Goal: Task Accomplishment & Management: Use online tool/utility

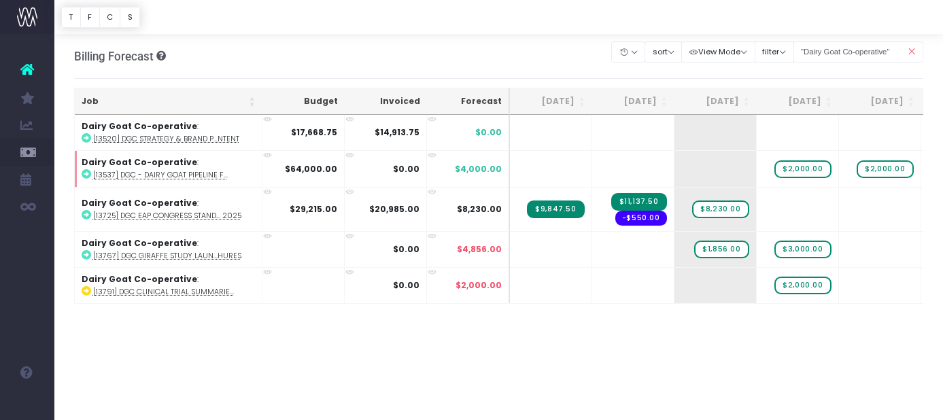
click at [607, 384] on div "Job Budget Invoiced Forecast [DATE] Sep [DATE] Nov [DATE] Jan [DATE] Mar [DATE]…" at bounding box center [499, 272] width 850 height 315
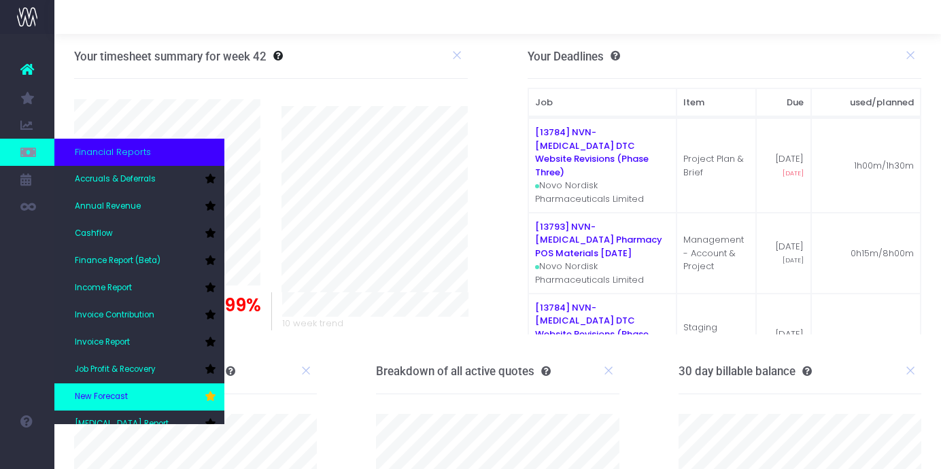
click at [120, 397] on span "New Forecast" at bounding box center [101, 397] width 53 height 12
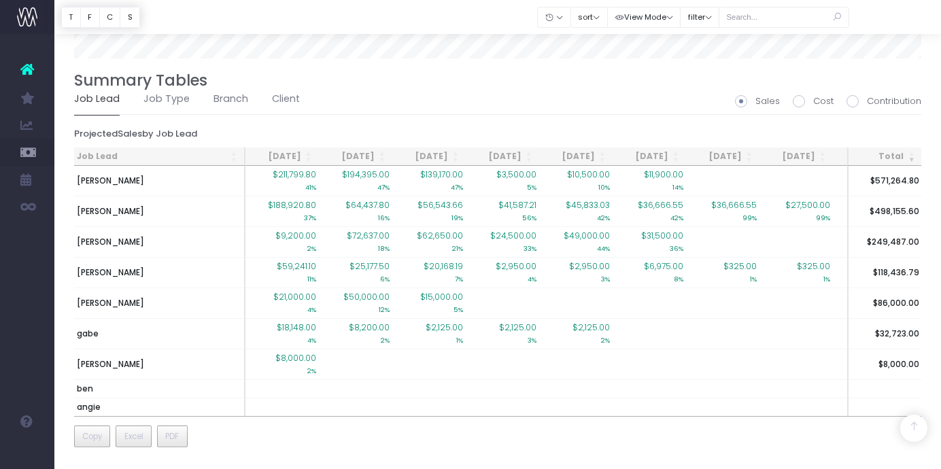
scroll to position [956, 0]
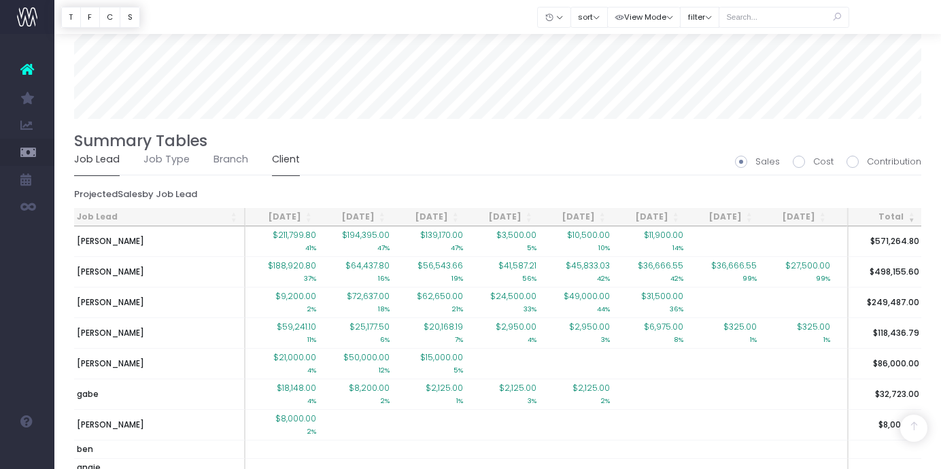
click at [284, 160] on link "Client" at bounding box center [286, 159] width 28 height 31
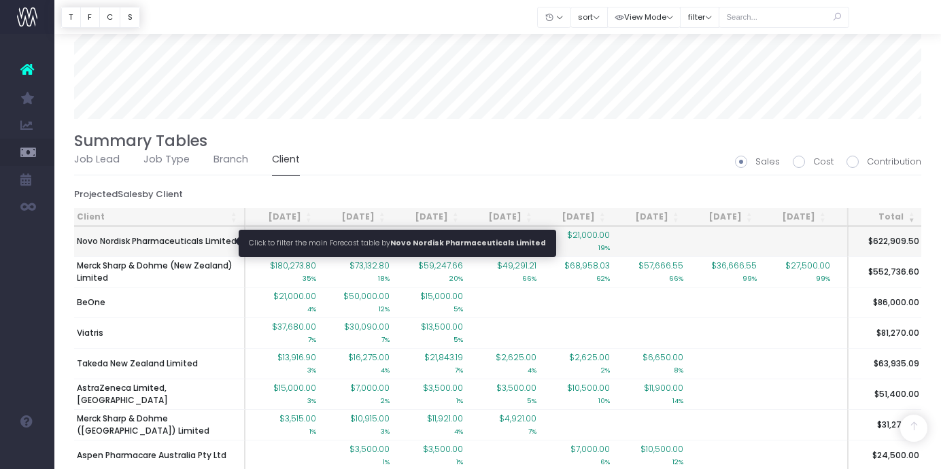
click at [184, 241] on span "Novo Nordisk Pharmaceuticals Limited" at bounding box center [157, 241] width 160 height 12
type input ""Novo Nordisk Pharmaceuticals Limited""
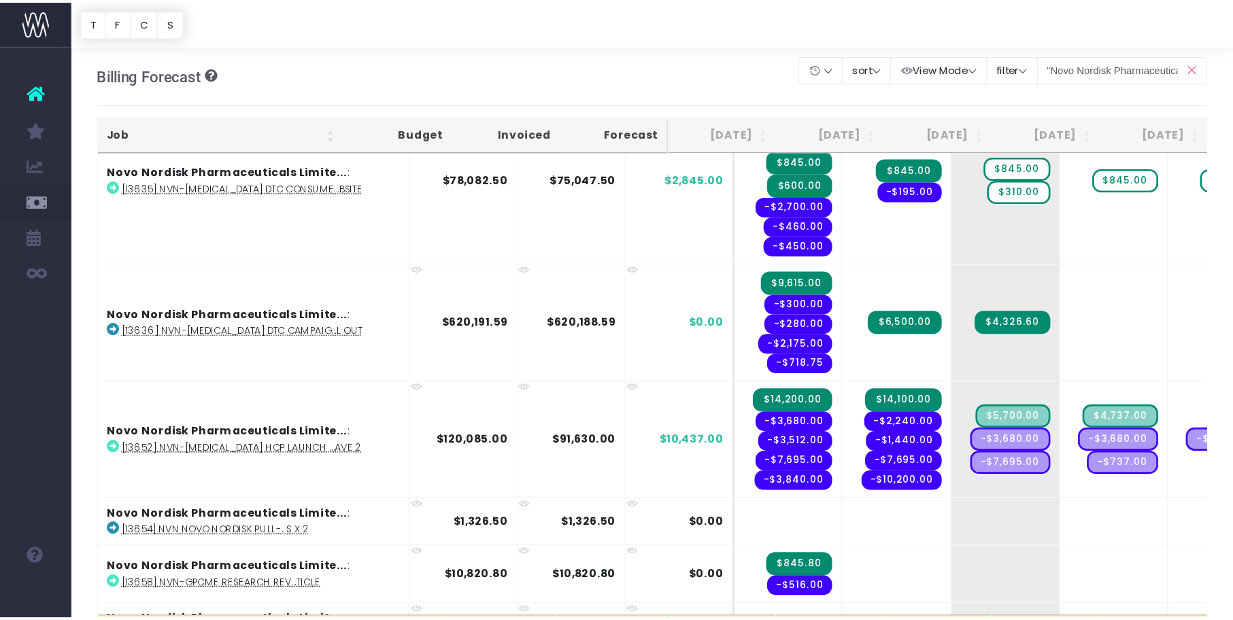
scroll to position [328, 0]
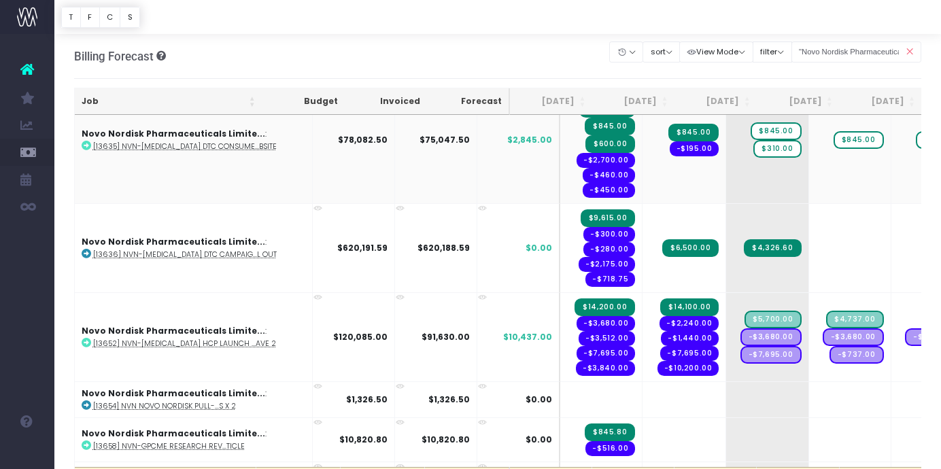
click at [180, 146] on abbr "[13635] NVN-Wegovy DTC Consume...bsite" at bounding box center [185, 146] width 184 height 10
click at [179, 344] on abbr "[13652] NVN-Wegovy HCP Launch ...AVE 2" at bounding box center [184, 344] width 183 height 10
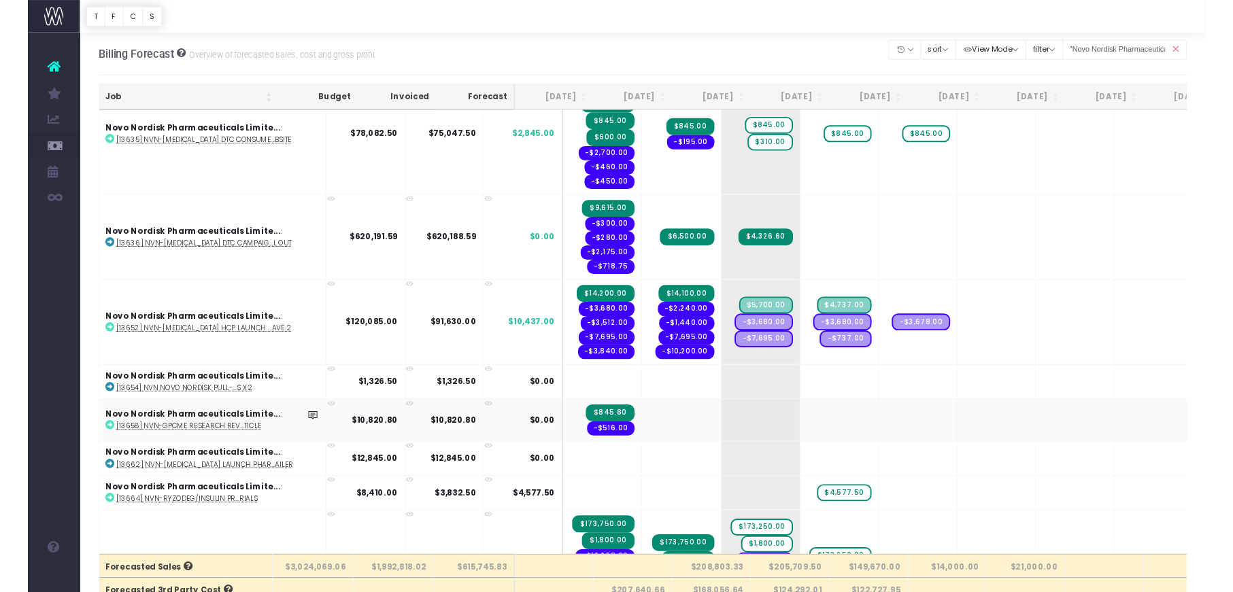
scroll to position [324, 0]
